Goal: Task Accomplishment & Management: Manage account settings

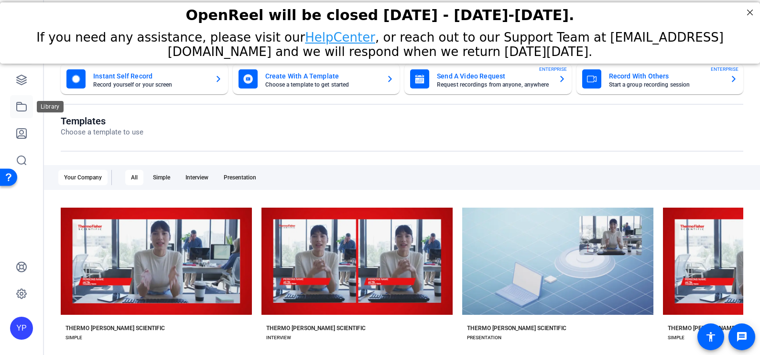
click at [24, 108] on icon at bounding box center [21, 106] width 11 height 11
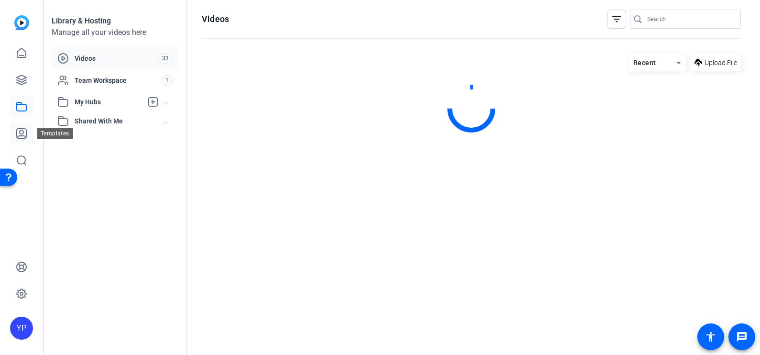
click at [24, 136] on icon at bounding box center [22, 134] width 10 height 10
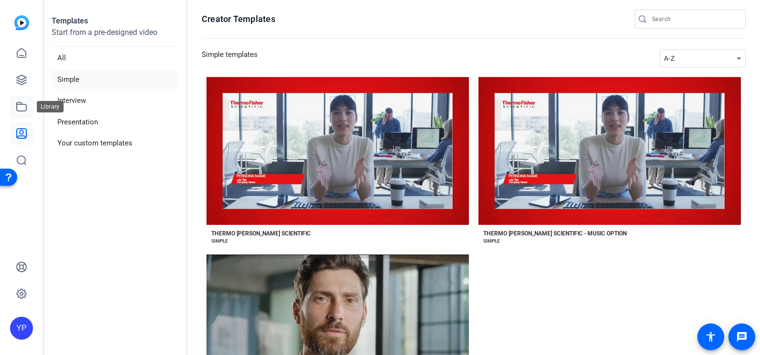
click at [22, 109] on icon at bounding box center [21, 106] width 11 height 11
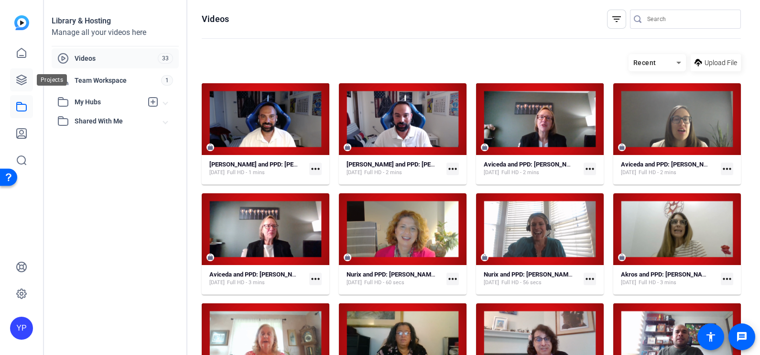
click at [19, 79] on icon at bounding box center [21, 79] width 11 height 11
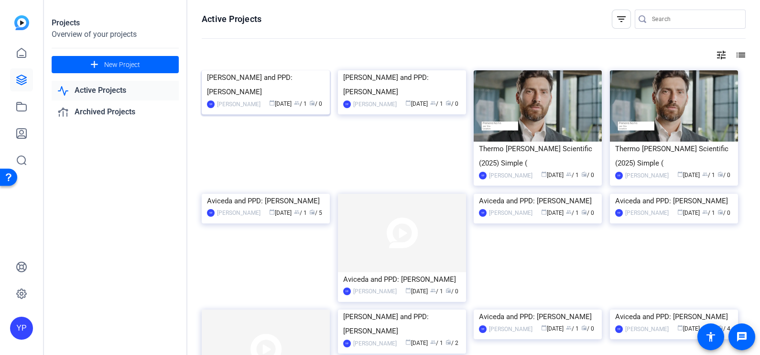
click at [278, 70] on img at bounding box center [266, 70] width 128 height 0
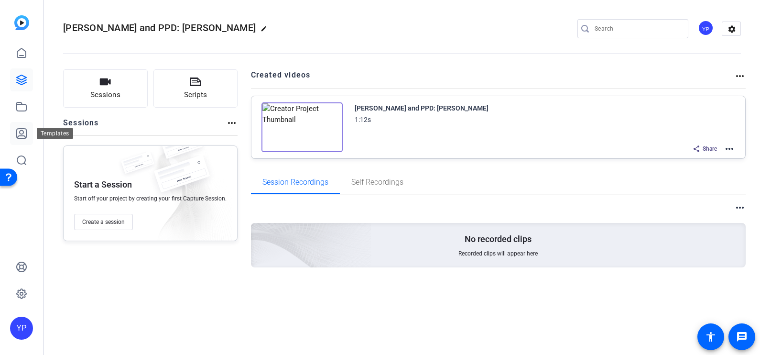
click at [19, 128] on icon at bounding box center [21, 133] width 11 height 11
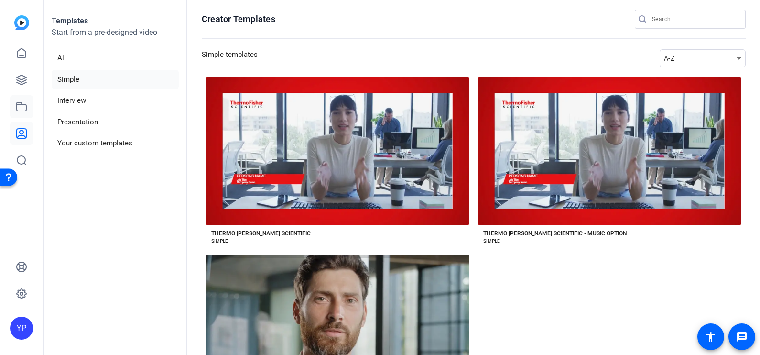
click at [19, 103] on icon at bounding box center [21, 106] width 11 height 11
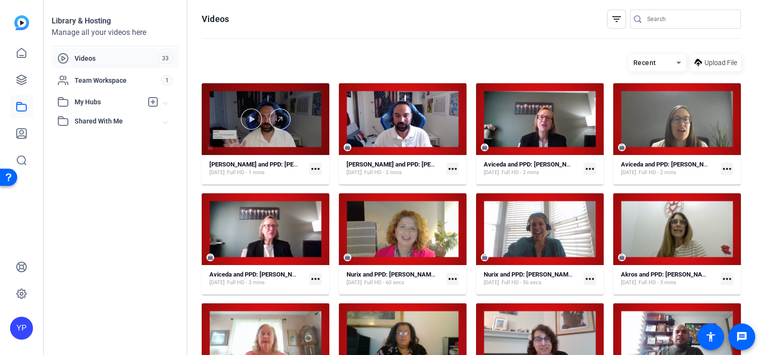
click at [259, 100] on div at bounding box center [266, 119] width 128 height 72
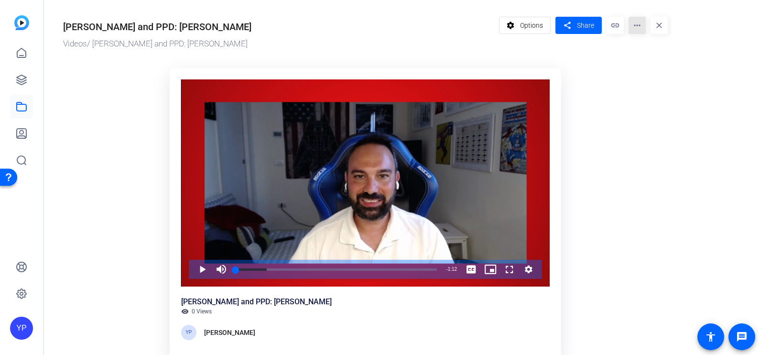
click at [635, 31] on mat-icon "more_horiz" at bounding box center [637, 25] width 17 height 17
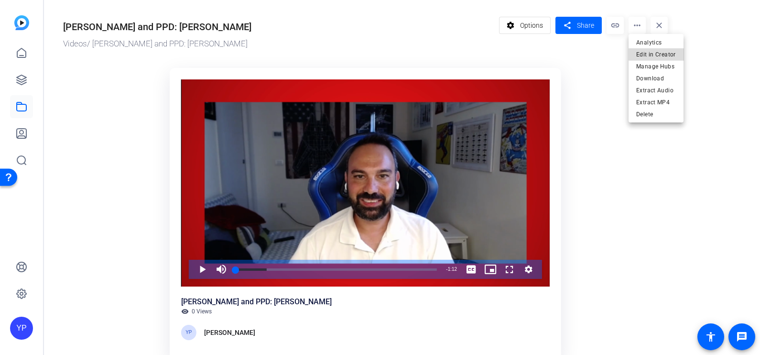
click at [657, 55] on span "Edit in Creator" at bounding box center [656, 53] width 40 height 11
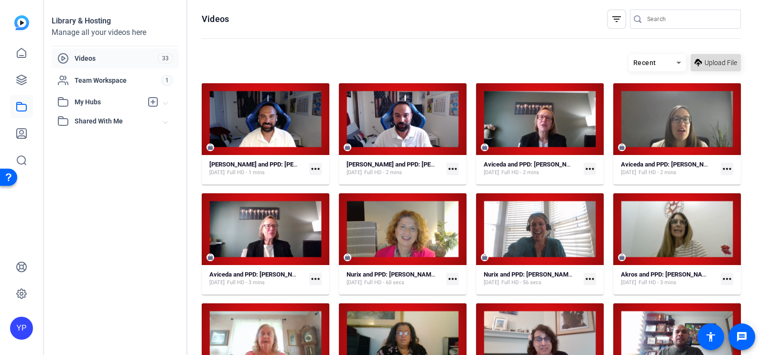
click at [706, 65] on span "Upload File" at bounding box center [721, 63] width 33 height 10
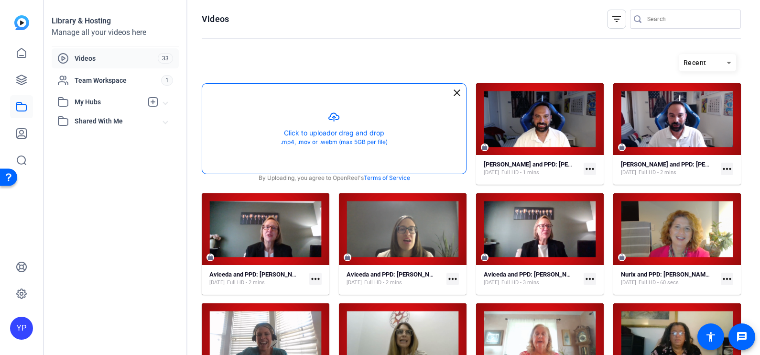
click at [363, 140] on button "button" at bounding box center [334, 129] width 264 height 90
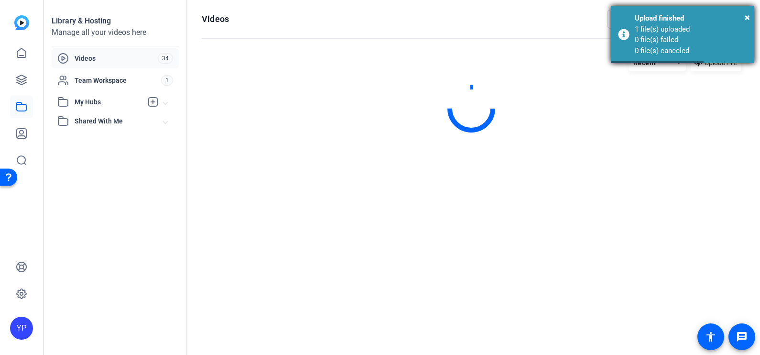
click at [754, 60] on body "Accessibility Screen-Reader Guide, Feedback, and Issue Reporting | New window Y…" at bounding box center [380, 177] width 760 height 355
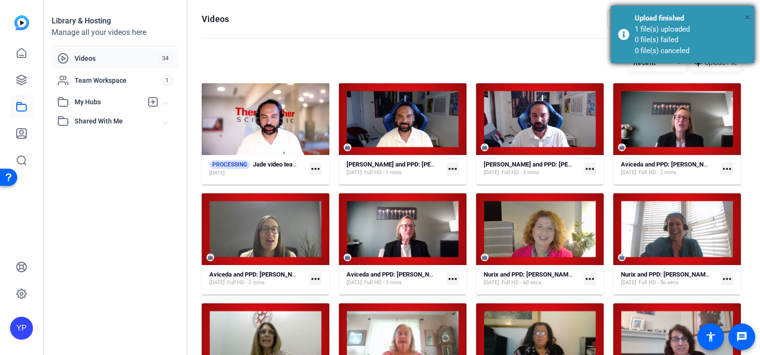
click at [750, 20] on span "×" at bounding box center [747, 16] width 5 height 11
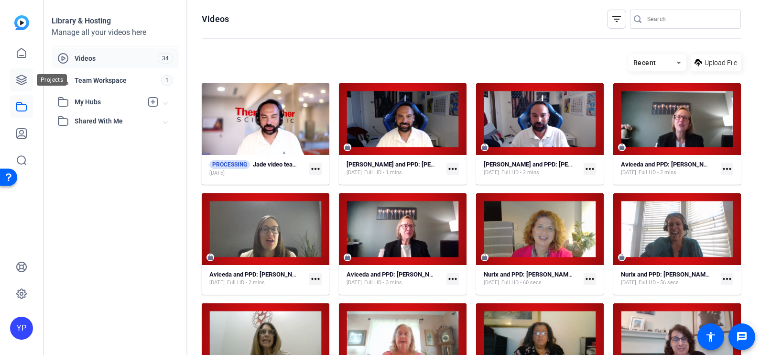
click at [31, 79] on link at bounding box center [21, 79] width 23 height 23
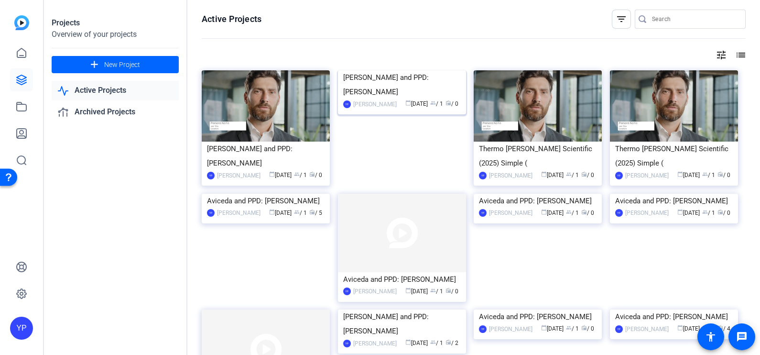
click at [399, 70] on img at bounding box center [402, 70] width 128 height 0
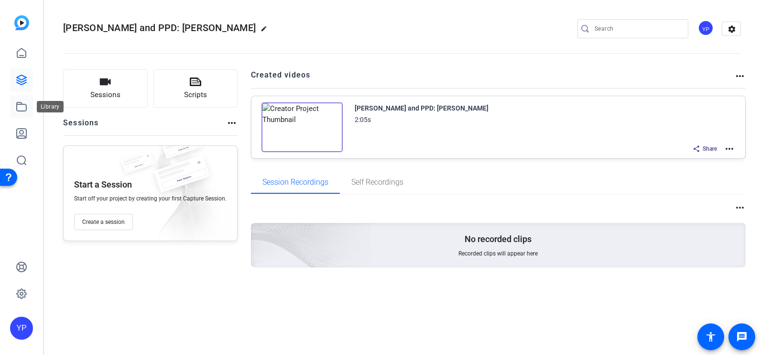
click at [17, 110] on icon at bounding box center [22, 106] width 10 height 9
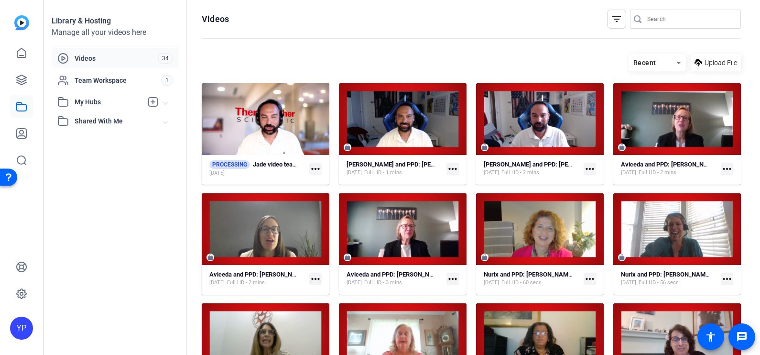
click at [319, 168] on mat-icon "more_horiz" at bounding box center [315, 169] width 12 height 12
click at [261, 65] on div at bounding box center [380, 177] width 760 height 355
click at [18, 103] on icon at bounding box center [21, 106] width 11 height 11
click at [22, 80] on icon at bounding box center [21, 79] width 11 height 11
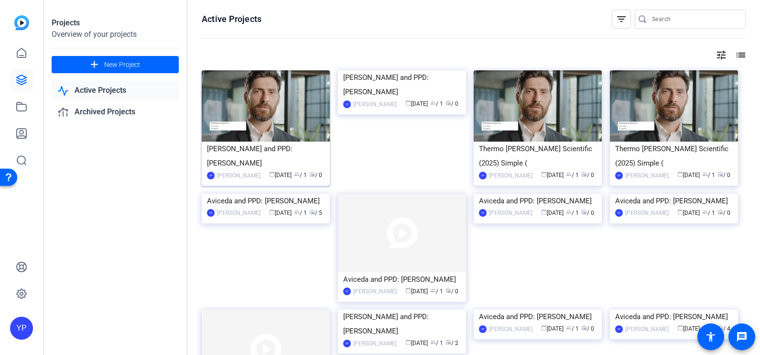
click at [265, 134] on img at bounding box center [266, 105] width 128 height 71
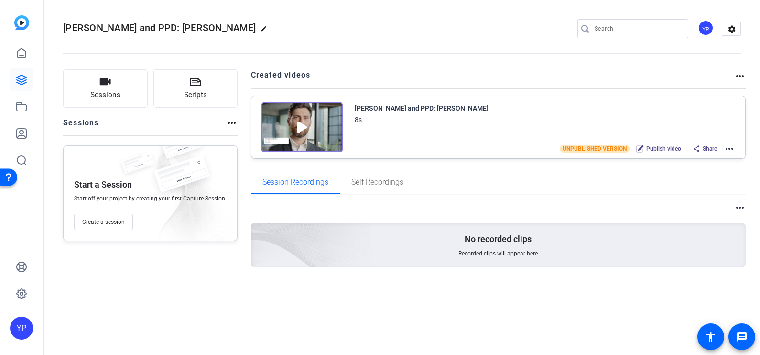
click at [730, 146] on mat-icon "more_horiz" at bounding box center [729, 148] width 11 height 11
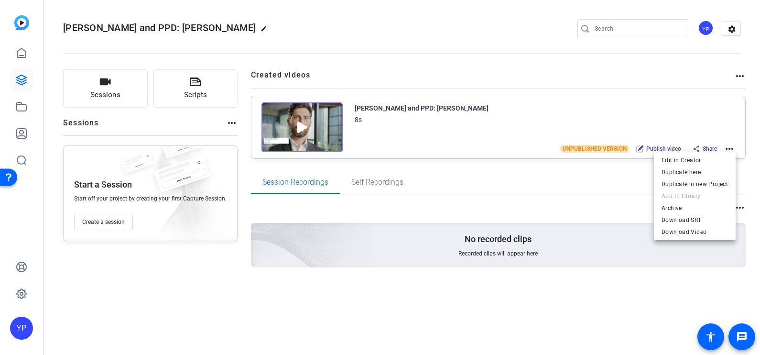
click at [500, 64] on div at bounding box center [380, 177] width 760 height 355
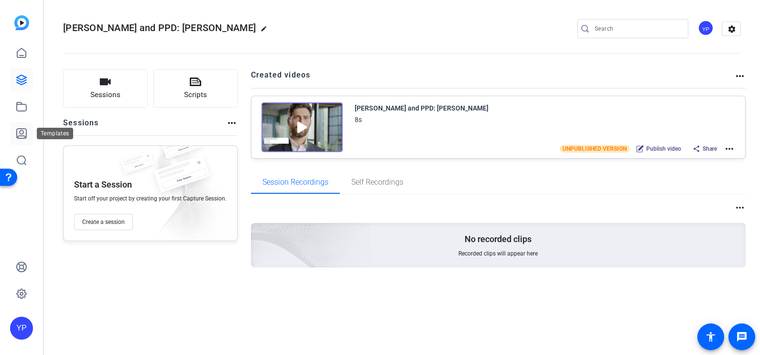
click at [18, 136] on icon at bounding box center [22, 134] width 10 height 10
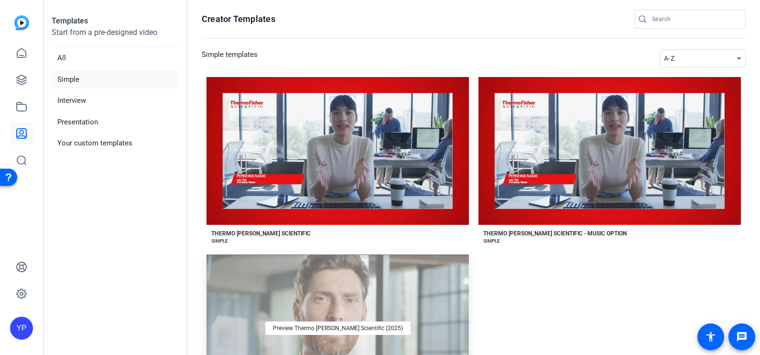
click at [377, 312] on div "Preview Thermo [PERSON_NAME] Scientific (2025)" at bounding box center [338, 328] width 263 height 148
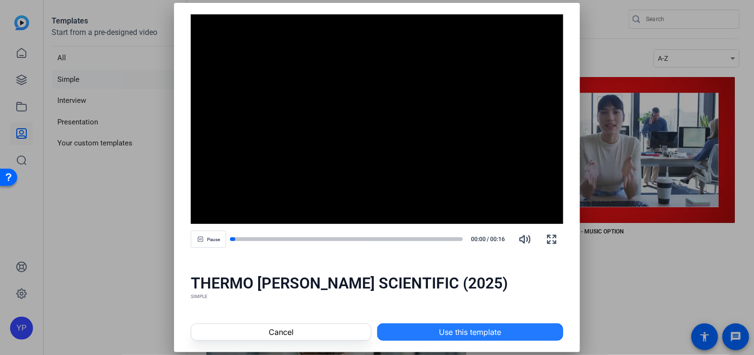
click at [444, 329] on span "Use this template" at bounding box center [470, 331] width 62 height 11
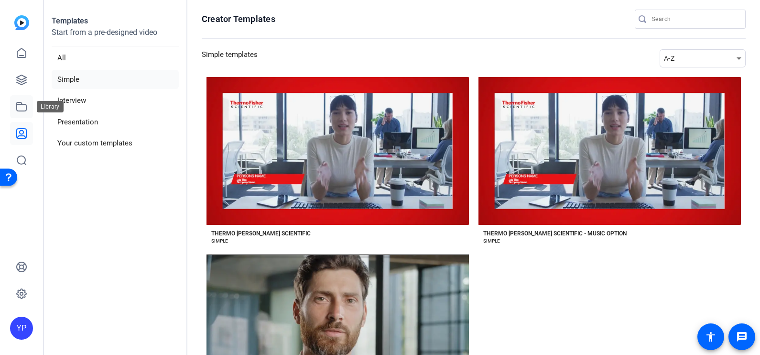
click at [22, 103] on icon at bounding box center [21, 106] width 11 height 11
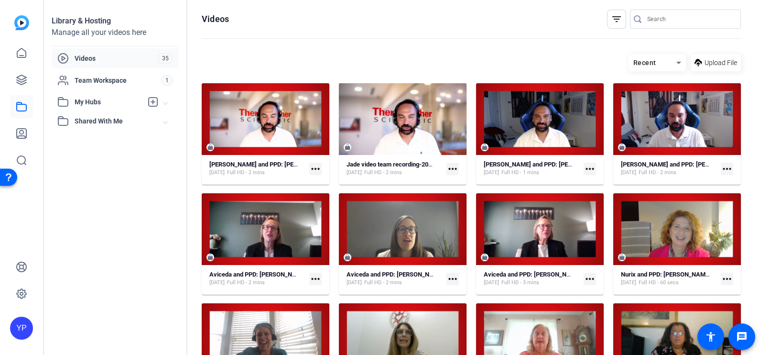
click at [317, 166] on mat-icon "more_horiz" at bounding box center [315, 169] width 12 height 12
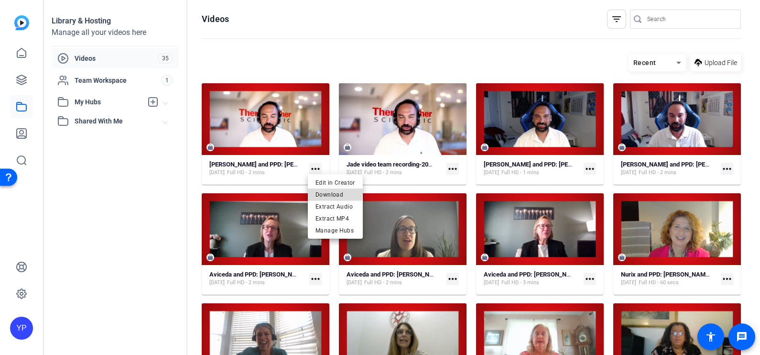
click at [328, 191] on span "Download" at bounding box center [336, 193] width 40 height 11
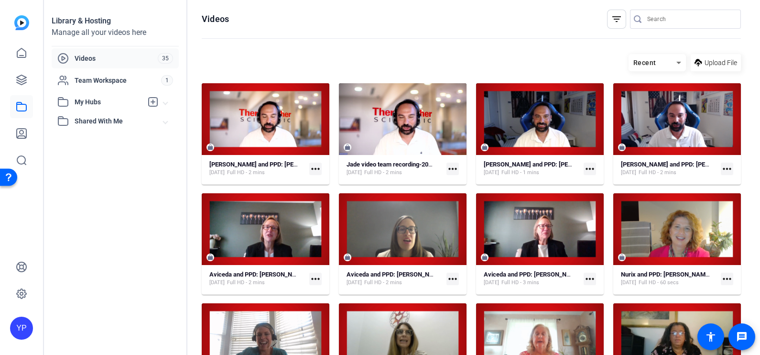
click at [586, 167] on mat-icon "more_horiz" at bounding box center [590, 169] width 12 height 12
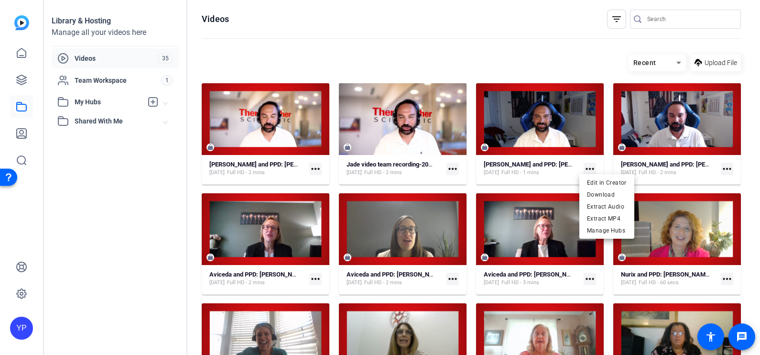
click at [554, 55] on div at bounding box center [380, 177] width 760 height 355
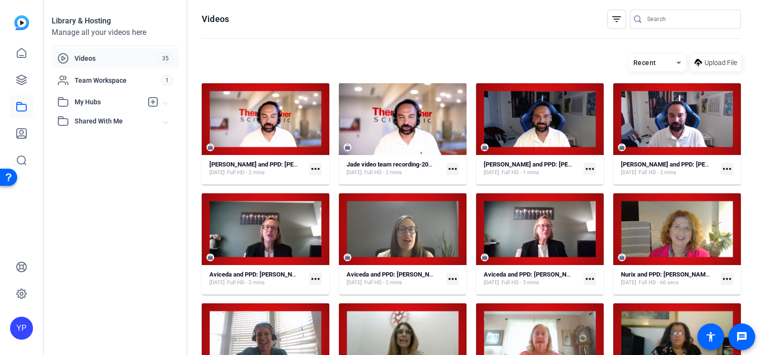
click at [588, 170] on mat-icon "more_horiz" at bounding box center [590, 169] width 12 height 12
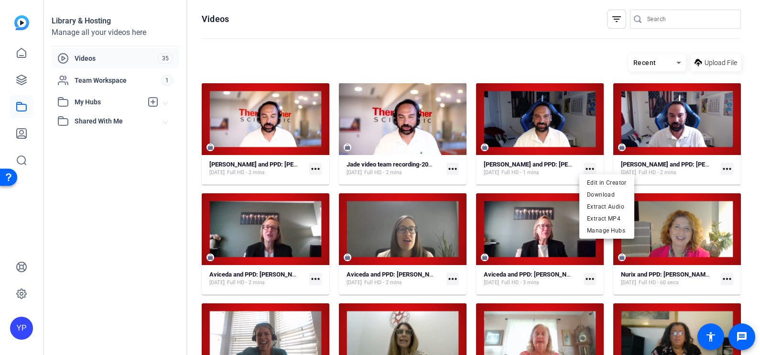
click at [540, 52] on div at bounding box center [380, 177] width 760 height 355
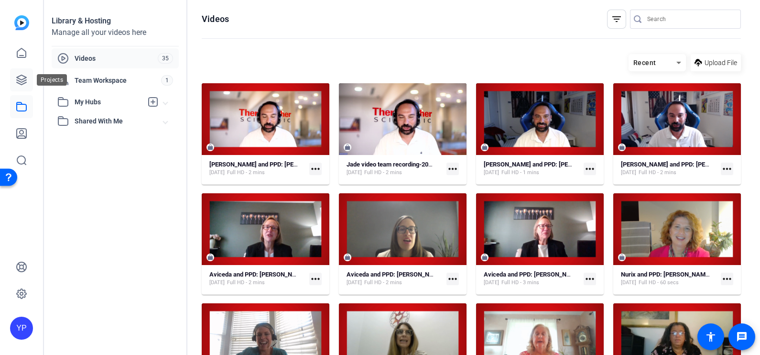
click at [19, 83] on icon at bounding box center [21, 79] width 11 height 11
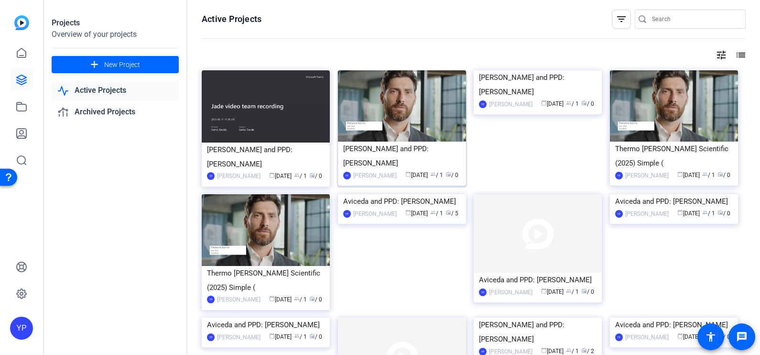
click at [443, 173] on div "calendar_today Aug 11 group / 1 radio / 0" at bounding box center [431, 175] width 59 height 10
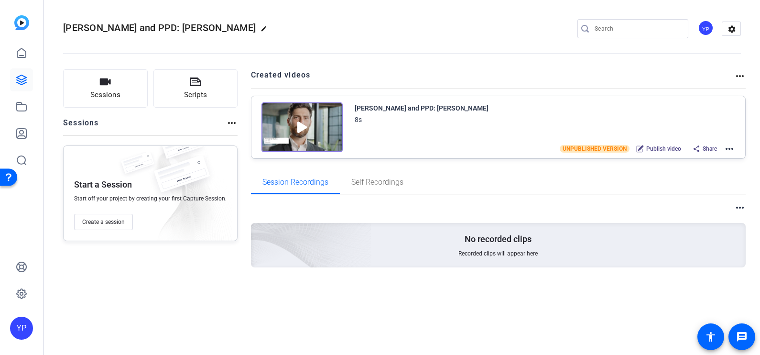
drag, startPoint x: 739, startPoint y: 148, endPoint x: 728, endPoint y: 146, distance: 11.3
click at [728, 146] on div "Jade and PPD: David Garrisi 8s UNPUBLISHED VERSION Publish video Share more_hor…" at bounding box center [499, 127] width 494 height 62
click at [728, 146] on mat-icon "more_horiz" at bounding box center [729, 148] width 11 height 11
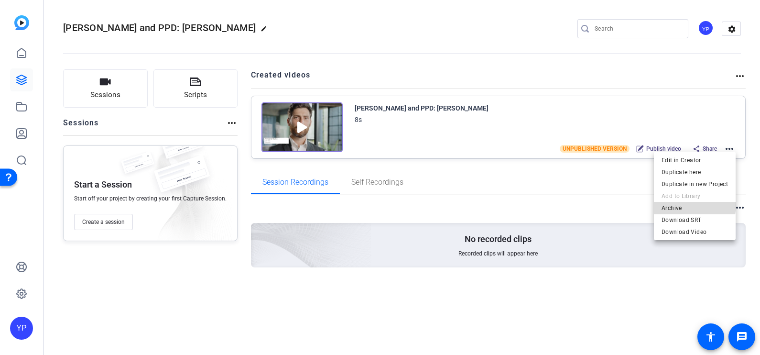
click at [692, 204] on span "Archive" at bounding box center [695, 207] width 66 height 11
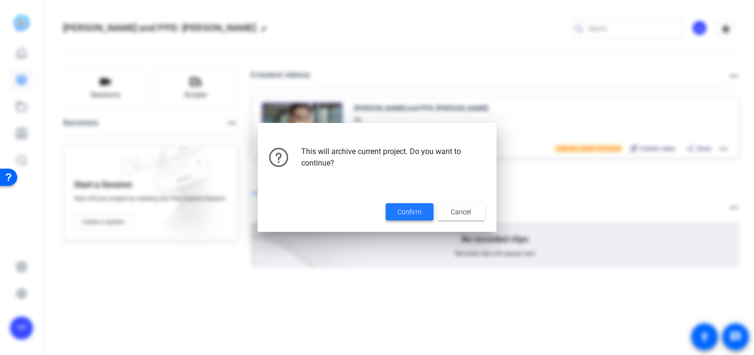
click at [421, 211] on span "Confirm" at bounding box center [410, 212] width 24 height 10
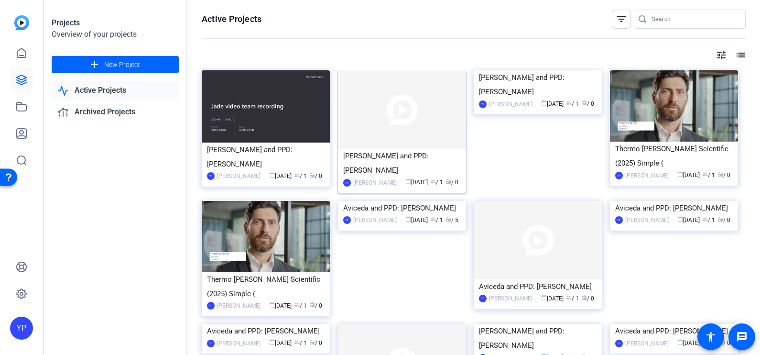
click at [393, 181] on div "YP Yasya Polyakova calendar_today Aug 11 group / 1 radio / 0" at bounding box center [402, 182] width 118 height 10
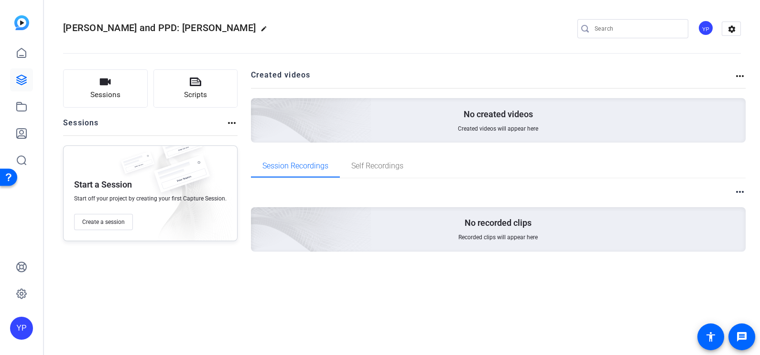
click at [741, 77] on mat-icon "more_horiz" at bounding box center [739, 75] width 11 height 11
click at [733, 28] on div at bounding box center [380, 177] width 760 height 355
click at [733, 28] on mat-icon "settings" at bounding box center [732, 29] width 19 height 14
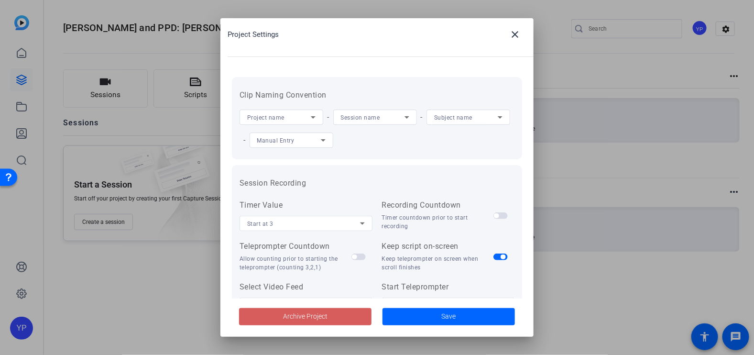
click at [297, 314] on span "Archive Project" at bounding box center [305, 316] width 44 height 10
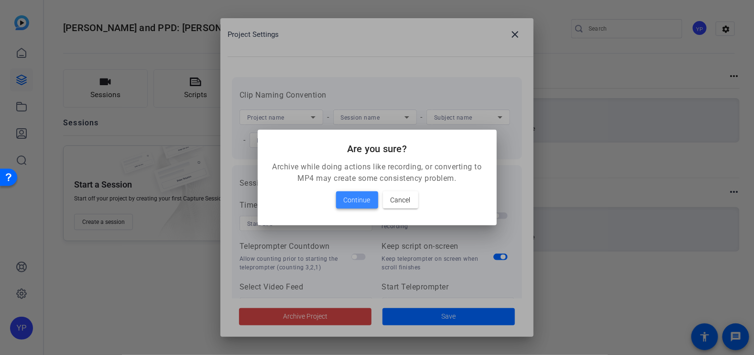
click at [354, 196] on span "Continue" at bounding box center [357, 199] width 27 height 11
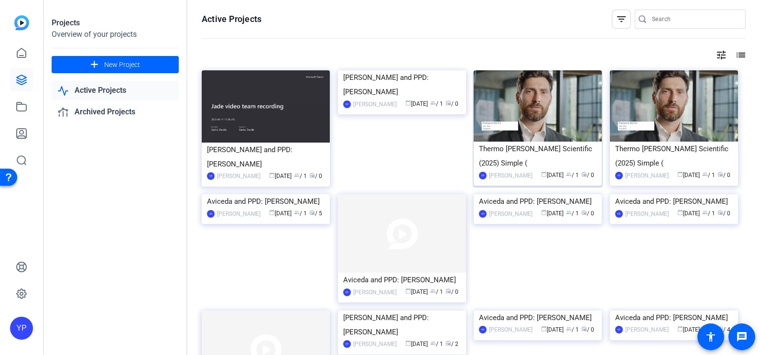
click at [559, 153] on div "Thermo [PERSON_NAME] Scientific (2025) Simple (" at bounding box center [538, 156] width 118 height 29
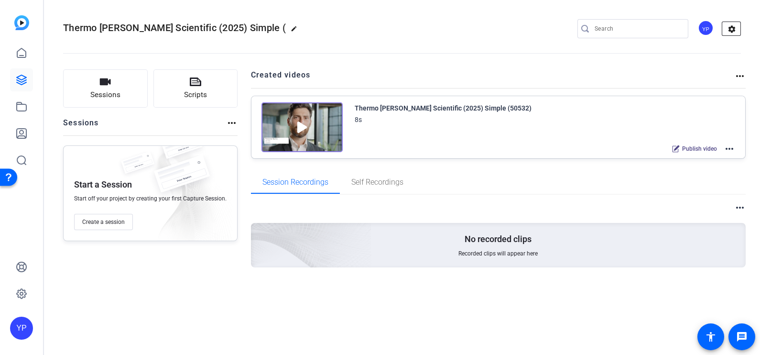
click at [729, 26] on mat-icon "settings" at bounding box center [732, 29] width 19 height 14
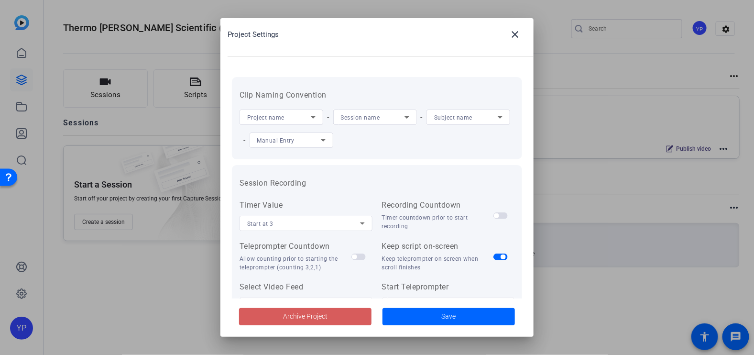
click at [316, 316] on span "Archive Project" at bounding box center [305, 316] width 44 height 10
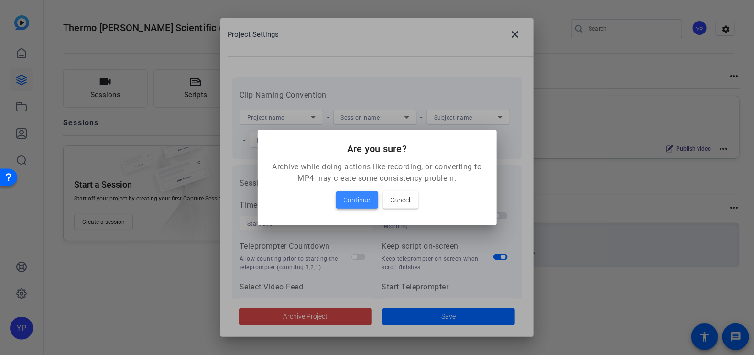
click at [356, 202] on span "Continue" at bounding box center [357, 199] width 27 height 11
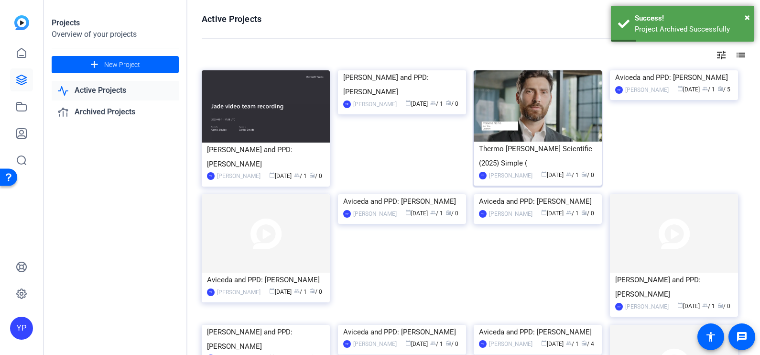
click at [577, 167] on div "Thermo [PERSON_NAME] Scientific (2025) Simple (" at bounding box center [538, 156] width 118 height 29
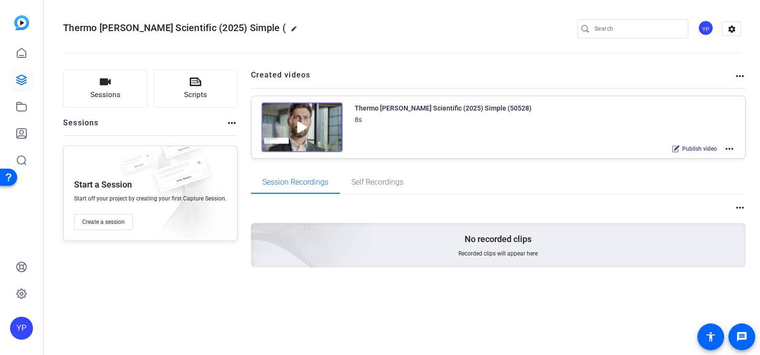
click at [737, 74] on mat-icon "more_horiz" at bounding box center [739, 75] width 11 height 11
click at [736, 26] on div at bounding box center [380, 177] width 760 height 355
click at [736, 26] on mat-icon "settings" at bounding box center [732, 29] width 19 height 14
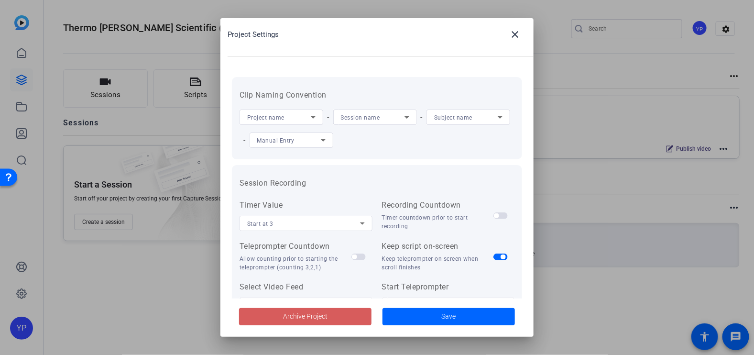
click at [300, 319] on span "Archive Project" at bounding box center [305, 316] width 44 height 10
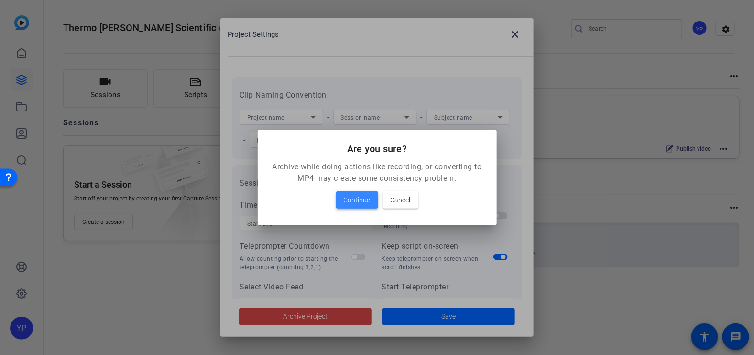
click at [356, 204] on span "Continue" at bounding box center [357, 199] width 27 height 11
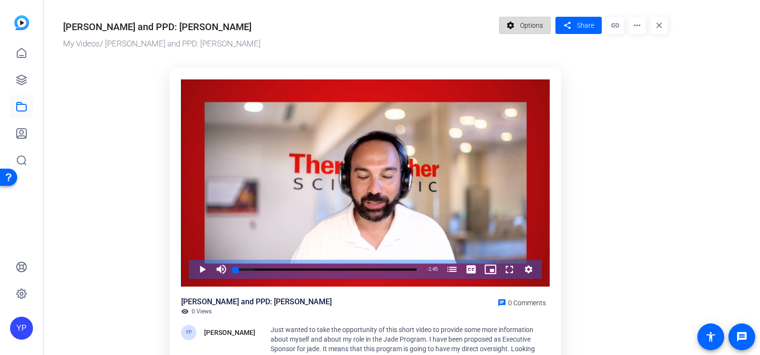
click at [536, 29] on span "Options" at bounding box center [531, 25] width 23 height 18
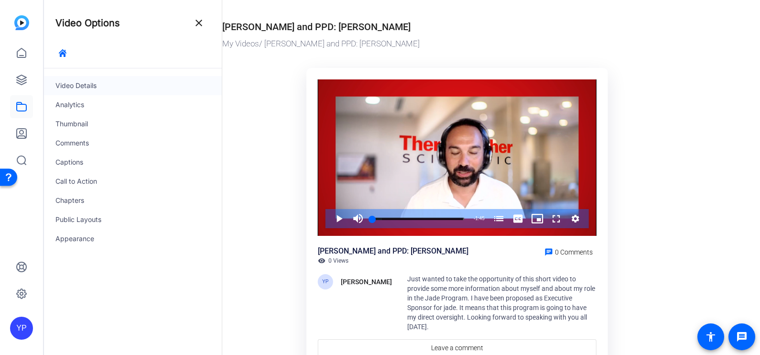
click at [108, 76] on div "Video Details" at bounding box center [133, 85] width 178 height 19
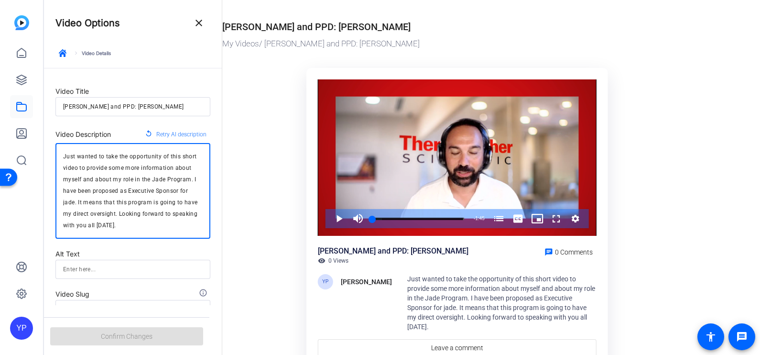
click at [167, 166] on textarea "Just wanted to take the opportunity of this short video to provide some more in…" at bounding box center [133, 191] width 140 height 80
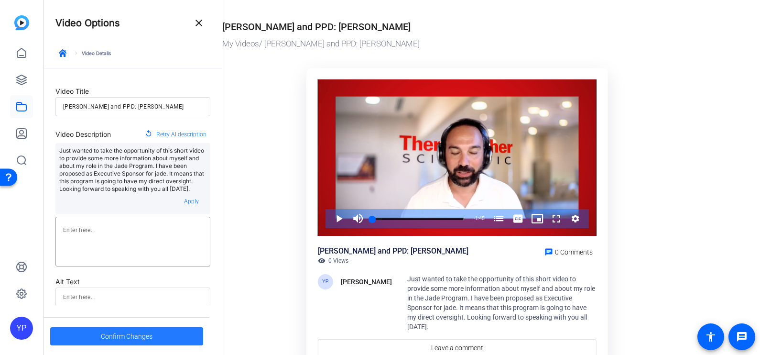
click at [140, 337] on span "Confirm Changes" at bounding box center [127, 336] width 52 height 18
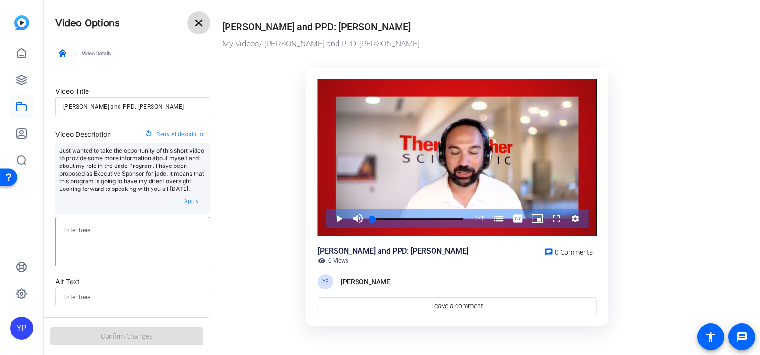
click at [196, 19] on mat-icon "close" at bounding box center [198, 22] width 11 height 11
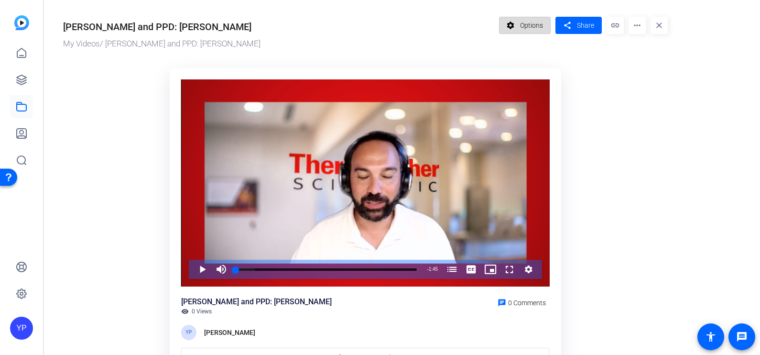
click at [535, 26] on span "Options" at bounding box center [531, 25] width 23 height 18
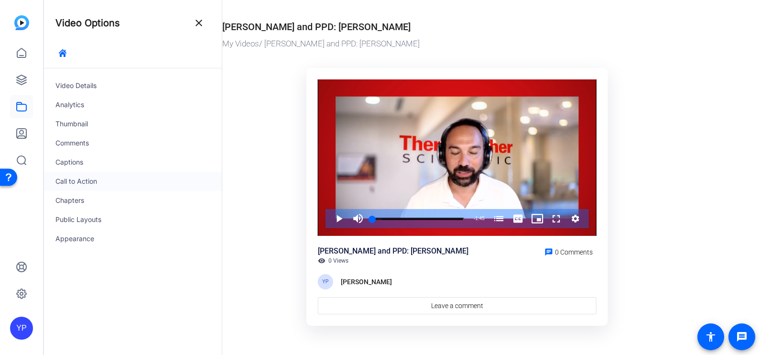
click at [90, 184] on div "Call to Action" at bounding box center [133, 181] width 178 height 19
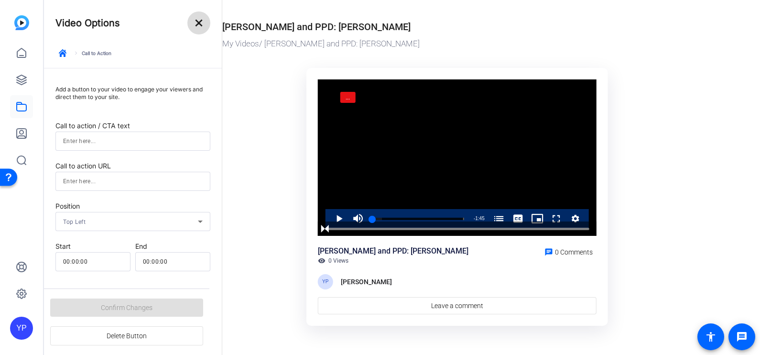
click at [203, 18] on mat-icon "close" at bounding box center [198, 22] width 11 height 11
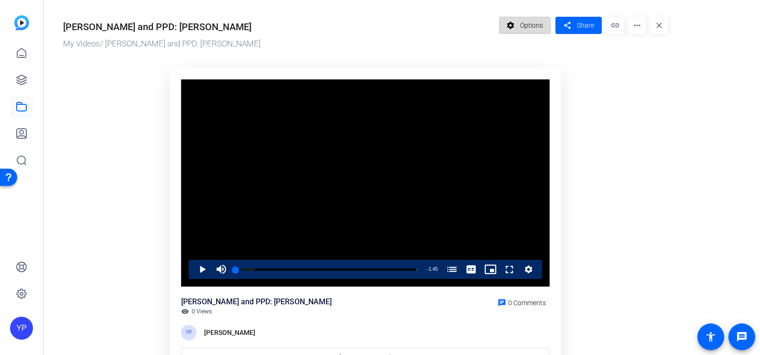
click at [542, 33] on span "Options" at bounding box center [531, 25] width 23 height 18
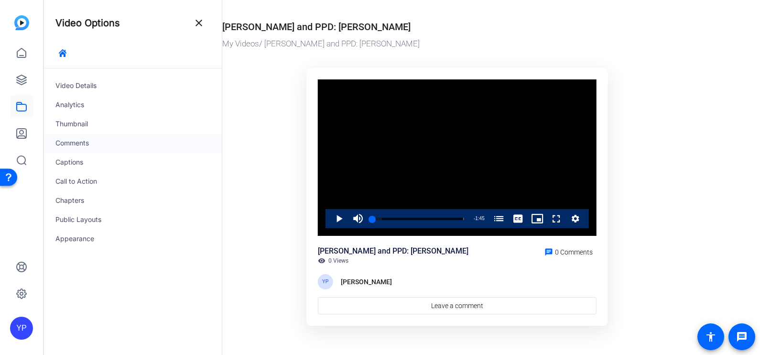
click at [65, 145] on div "Comments" at bounding box center [133, 142] width 178 height 19
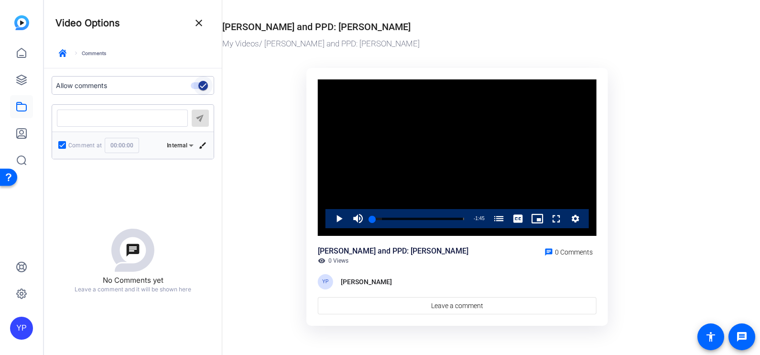
click at [199, 81] on icon "button" at bounding box center [203, 85] width 9 height 9
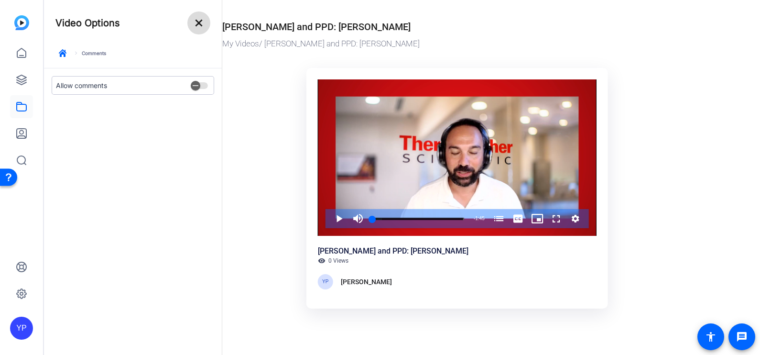
click at [201, 23] on mat-icon "close" at bounding box center [198, 22] width 11 height 11
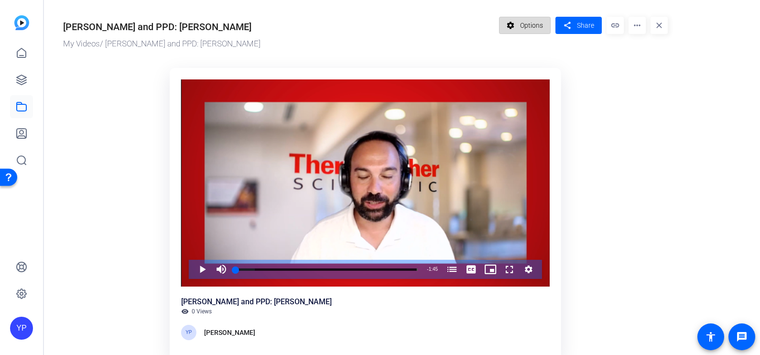
click at [525, 26] on span "Options" at bounding box center [531, 25] width 23 height 18
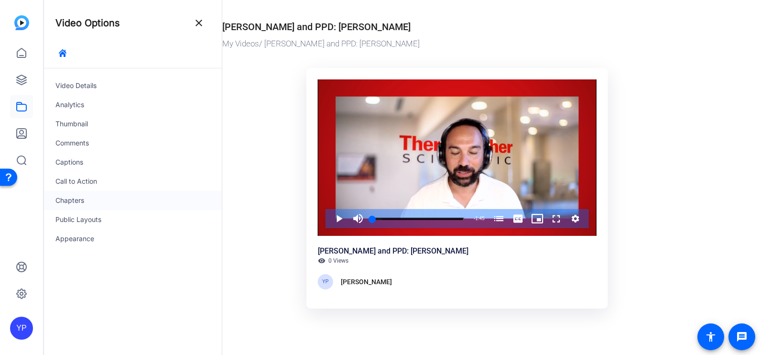
click at [82, 202] on div "Chapters" at bounding box center [133, 200] width 178 height 19
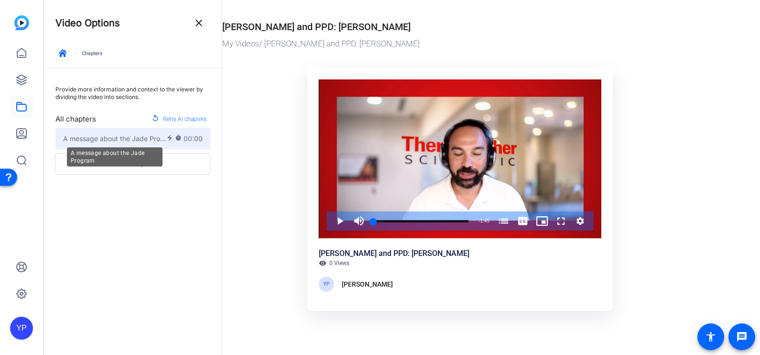
click at [126, 141] on span "A message about the Jade Program" at bounding box center [114, 138] width 103 height 10
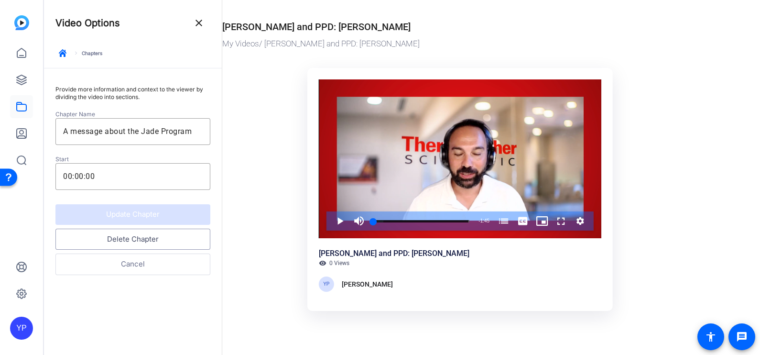
click at [143, 230] on button "Delete Chapter" at bounding box center [132, 240] width 155 height 22
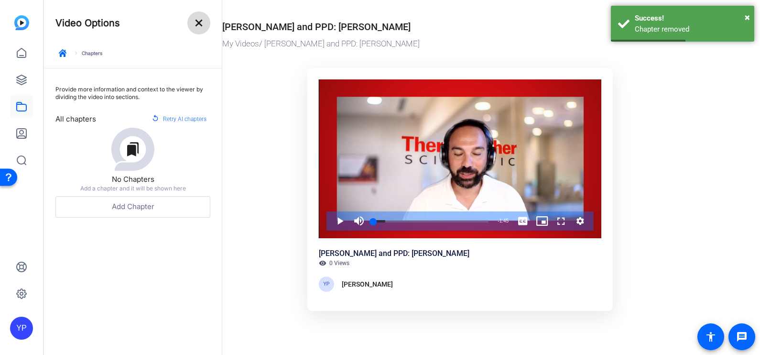
click at [202, 25] on mat-icon "close" at bounding box center [198, 22] width 11 height 11
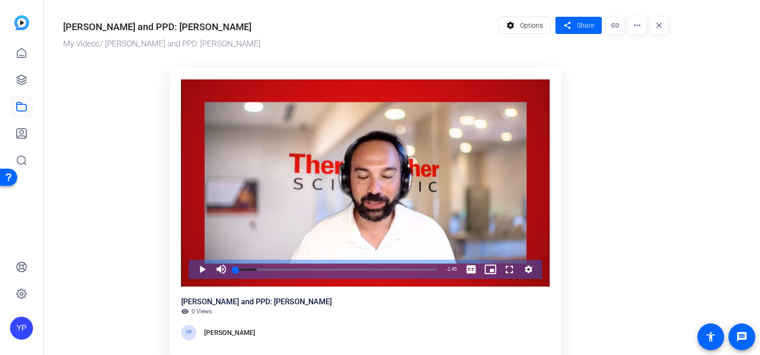
click at [633, 30] on mat-icon "more_horiz" at bounding box center [637, 25] width 17 height 17
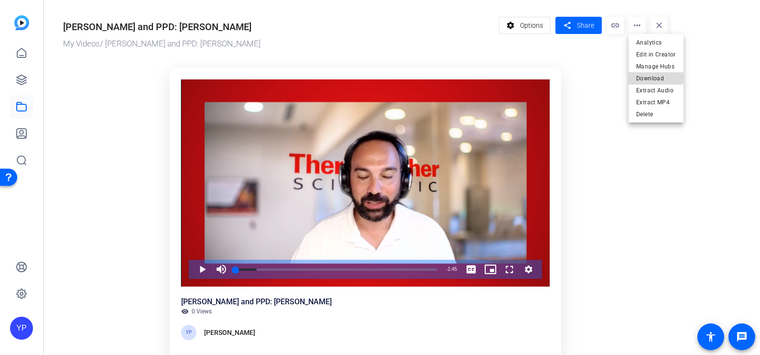
click at [653, 77] on span "Download" at bounding box center [656, 77] width 40 height 11
